Goal: Task Accomplishment & Management: Use online tool/utility

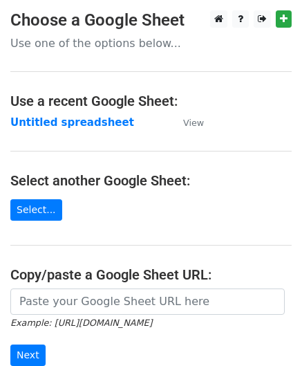
scroll to position [69, 0]
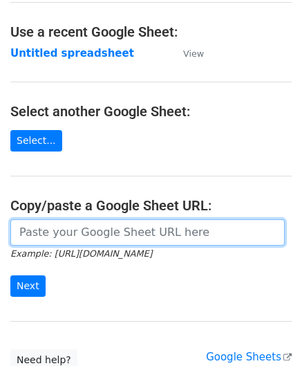
drag, startPoint x: 58, startPoint y: 238, endPoint x: 78, endPoint y: 228, distance: 21.7
click at [58, 238] on input "url" at bounding box center [147, 232] width 275 height 26
paste input "https://docs.google.com/spreadsheets/d/1_hZFxDEZTTojznoEXOmiCTk66uU1fot6Xebl9jC…"
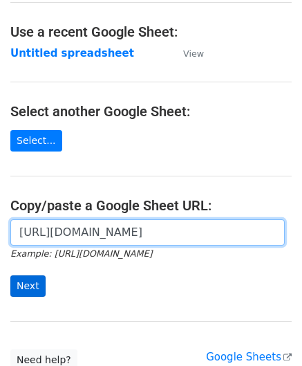
type input "https://docs.google.com/spreadsheets/d/1_hZFxDEZTTojznoEXOmiCTk66uU1fot6Xebl9jC…"
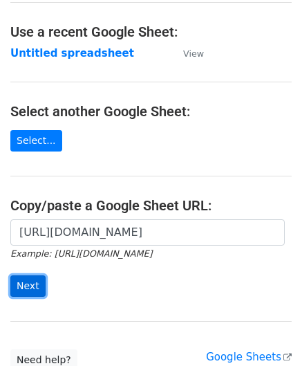
click at [25, 287] on input "Next" at bounding box center [27, 285] width 35 height 21
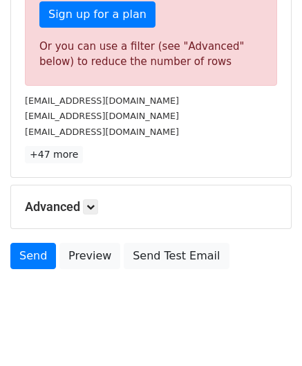
scroll to position [467, 0]
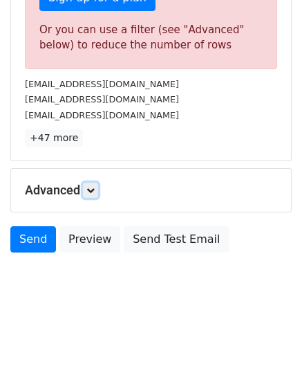
drag, startPoint x: 94, startPoint y: 189, endPoint x: 105, endPoint y: 189, distance: 10.4
click at [94, 189] on icon at bounding box center [91, 190] width 8 height 8
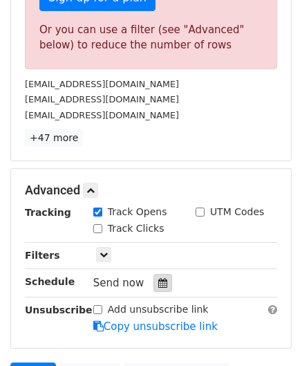
click at [158, 280] on icon at bounding box center [162, 283] width 9 height 10
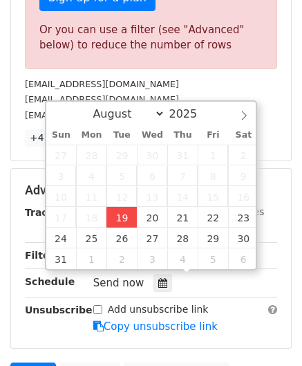
type input "[DATE] 12:00"
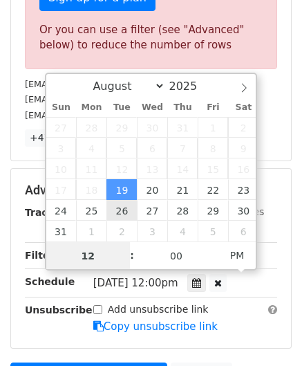
paste input "3"
type input "3"
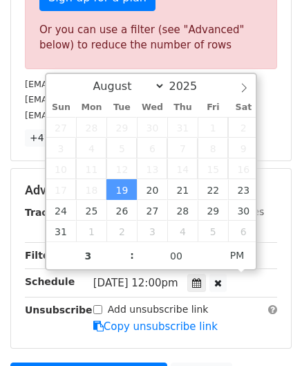
type input "[DATE] 15:00"
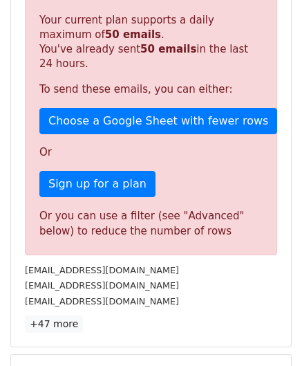
scroll to position [570, 0]
